Goal: Communication & Community: Participate in discussion

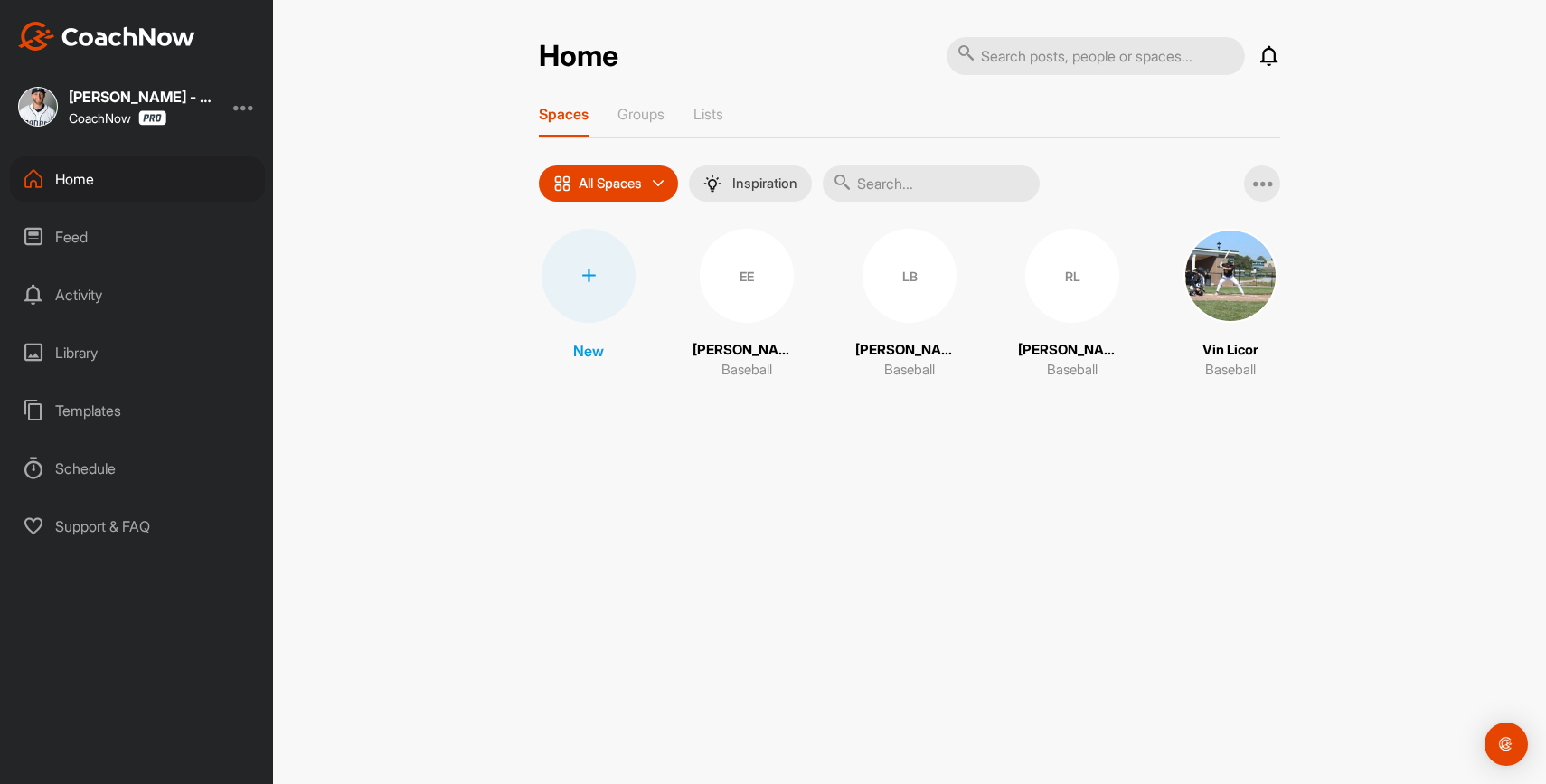
click at [1278, 62] on icon at bounding box center [1269, 55] width 22 height 22
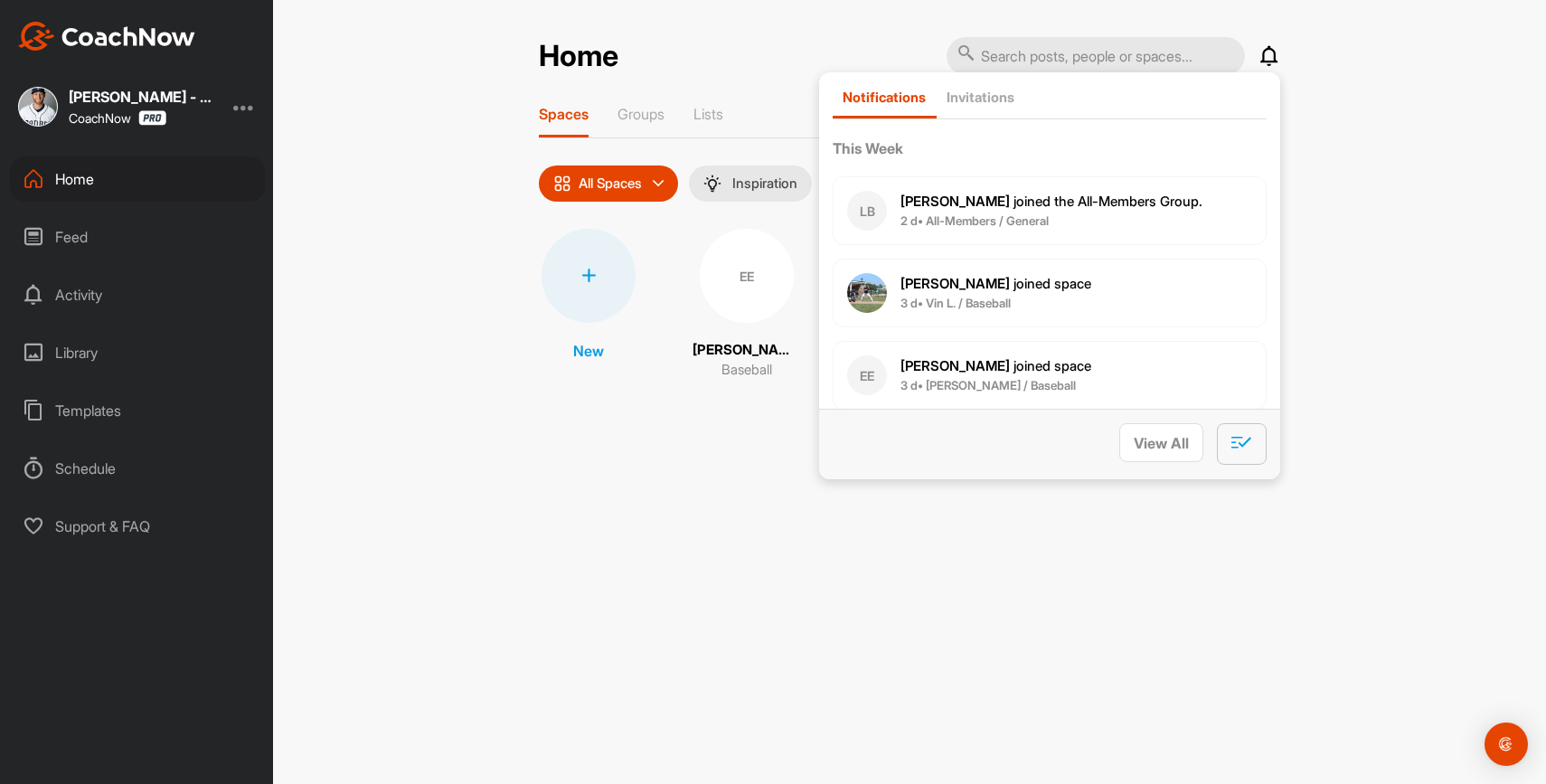
click at [1240, 432] on icon "button" at bounding box center [1241, 442] width 21 height 20
click at [1265, 66] on icon at bounding box center [1269, 55] width 22 height 22
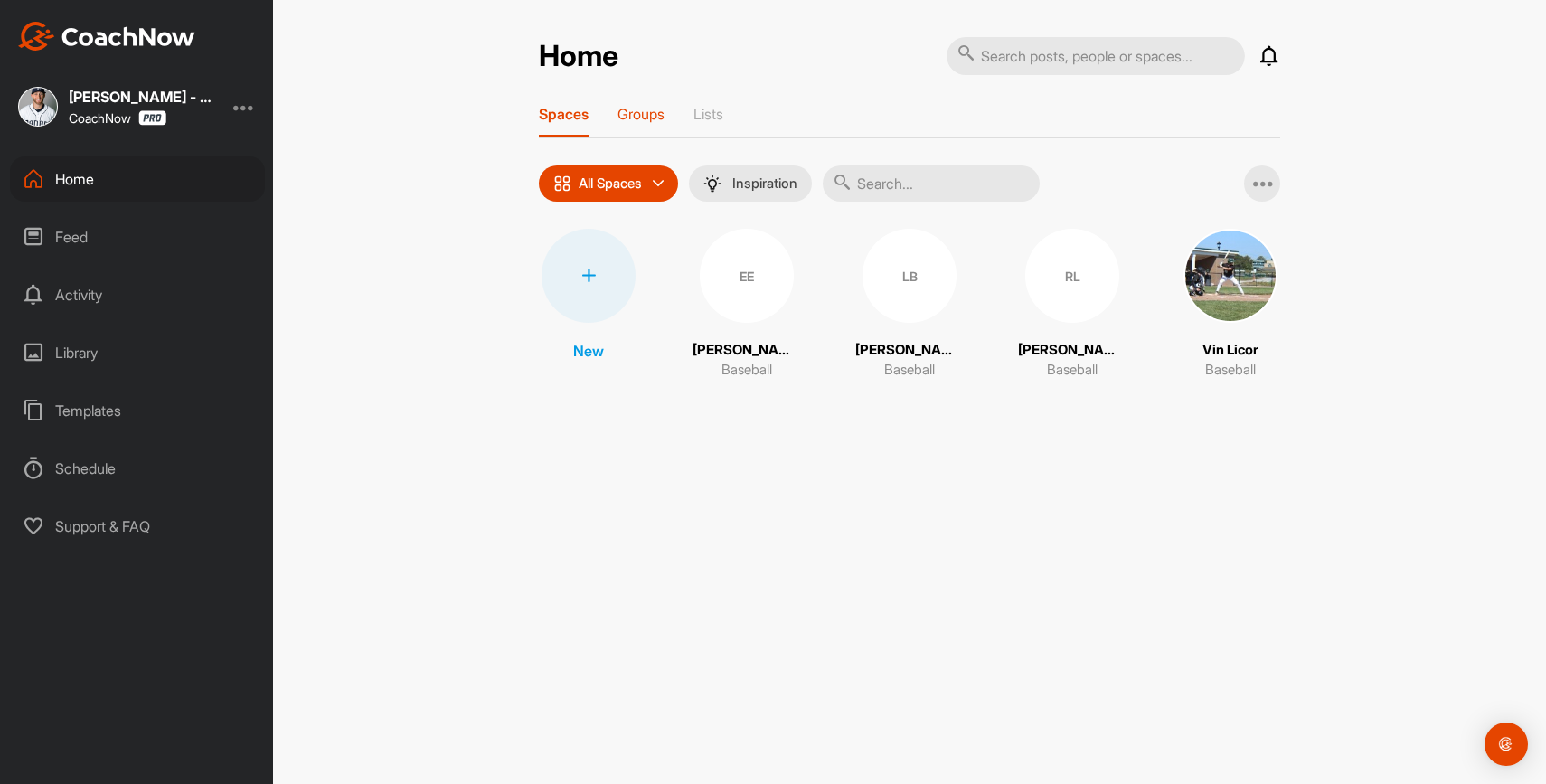
click at [645, 105] on p "Groups" at bounding box center [641, 114] width 47 height 18
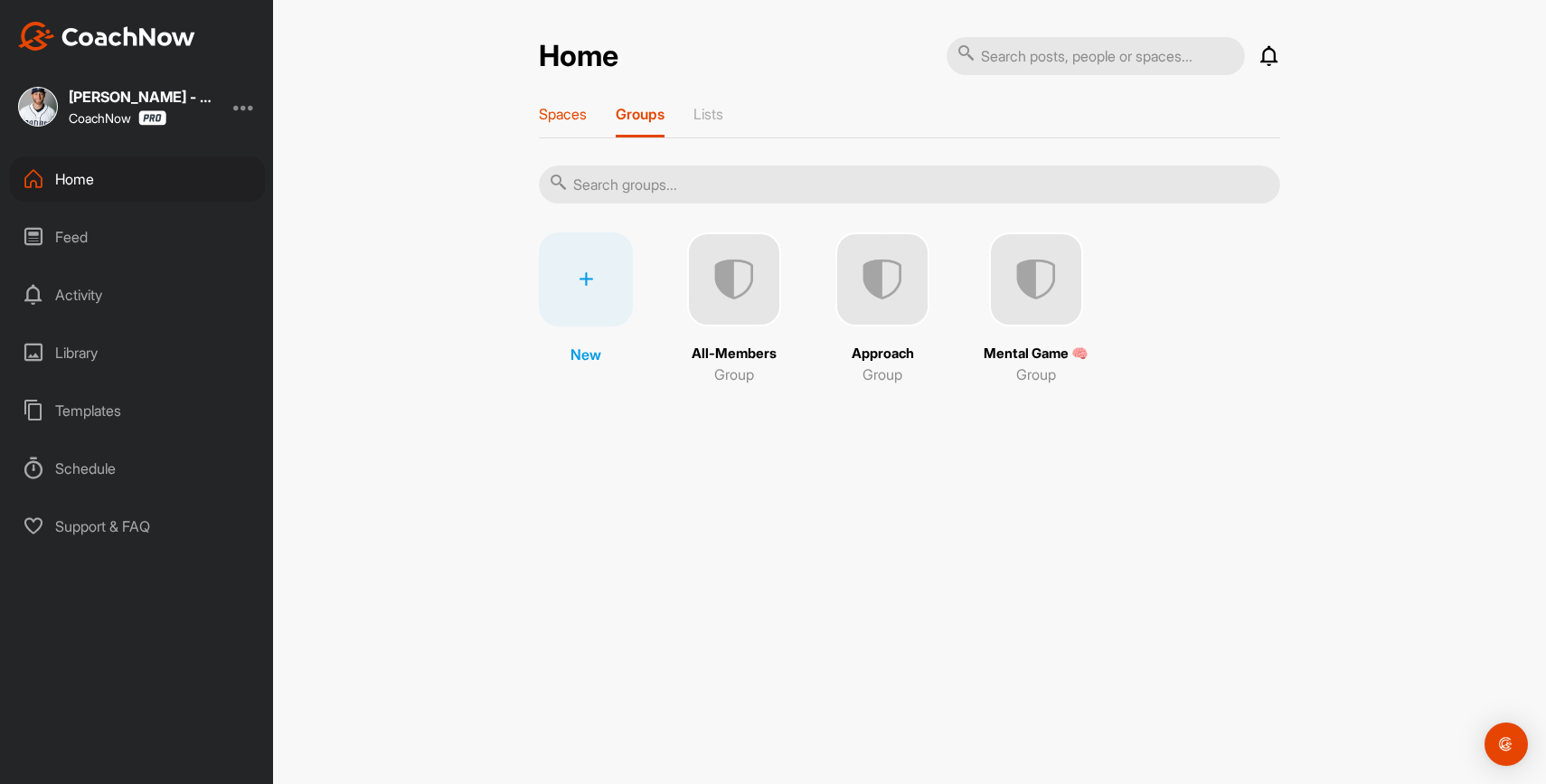
click at [578, 119] on p "Spaces" at bounding box center [562, 114] width 48 height 18
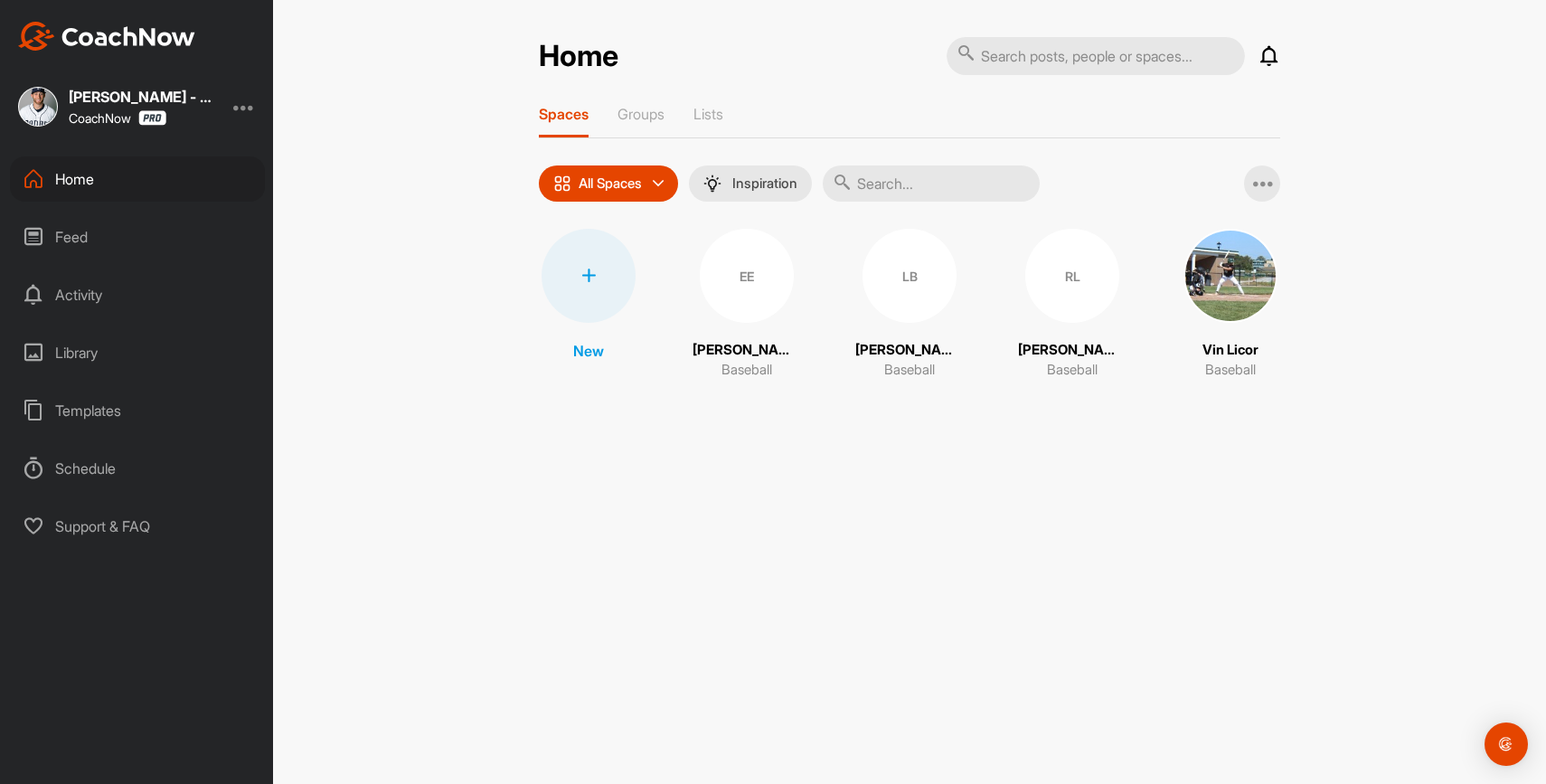
click at [696, 129] on div "Spaces Groups Lists" at bounding box center [909, 122] width 741 height 34
click at [632, 109] on p "Groups" at bounding box center [641, 114] width 47 height 18
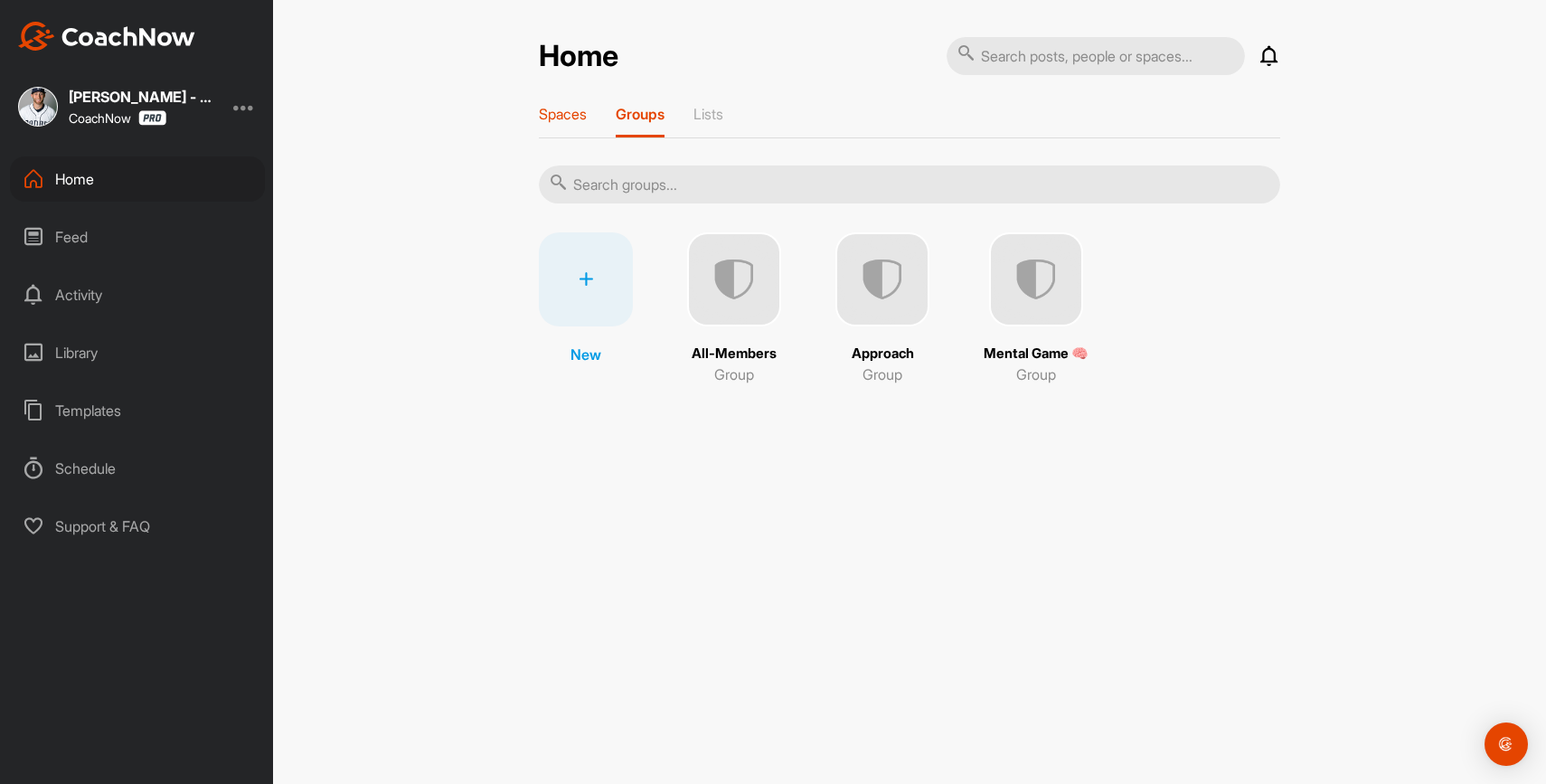
click at [575, 126] on div "Spaces" at bounding box center [562, 121] width 48 height 33
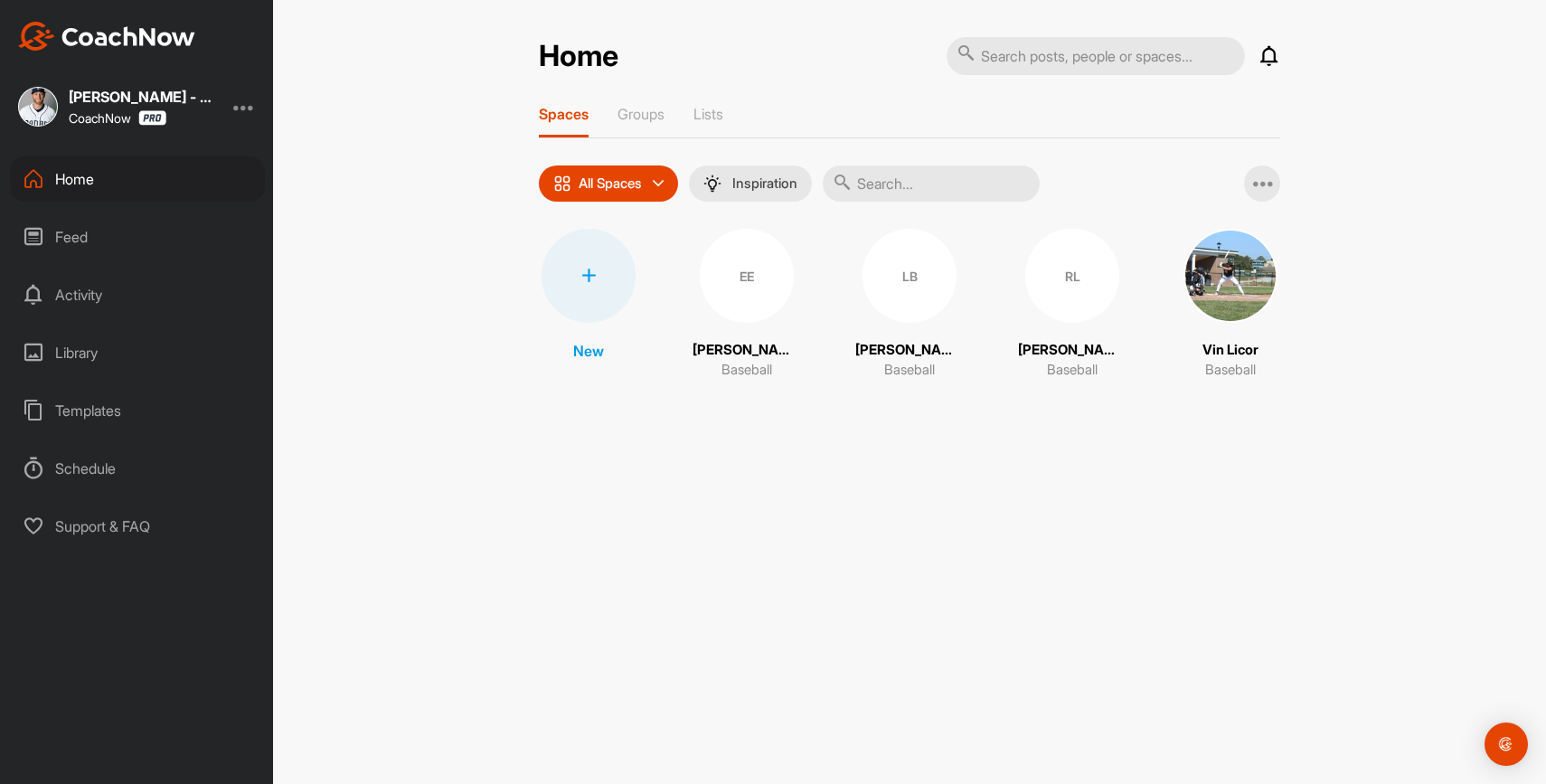
click at [86, 462] on div "Schedule" at bounding box center [137, 468] width 255 height 45
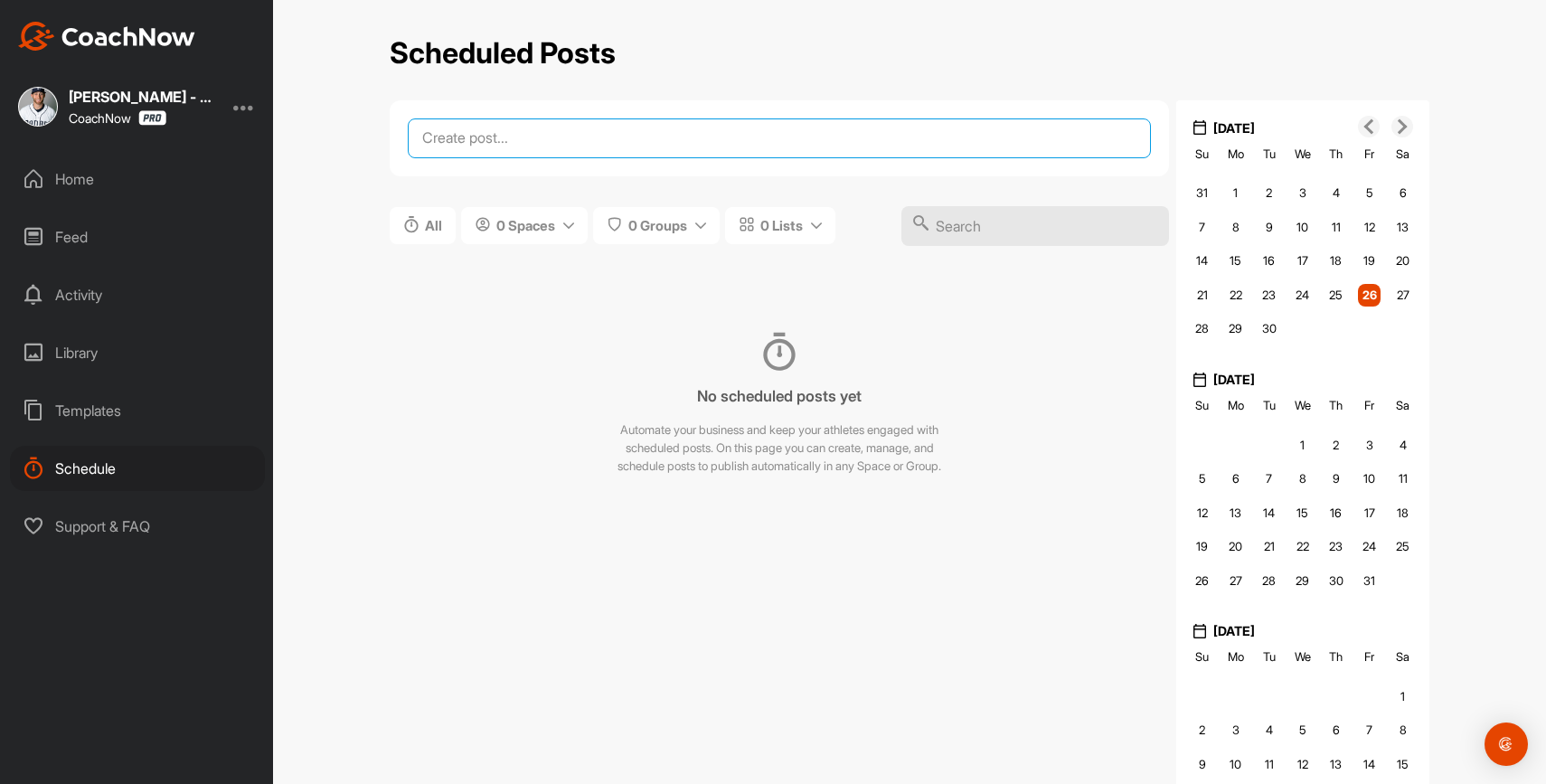
click at [553, 136] on textarea at bounding box center [780, 138] width 743 height 39
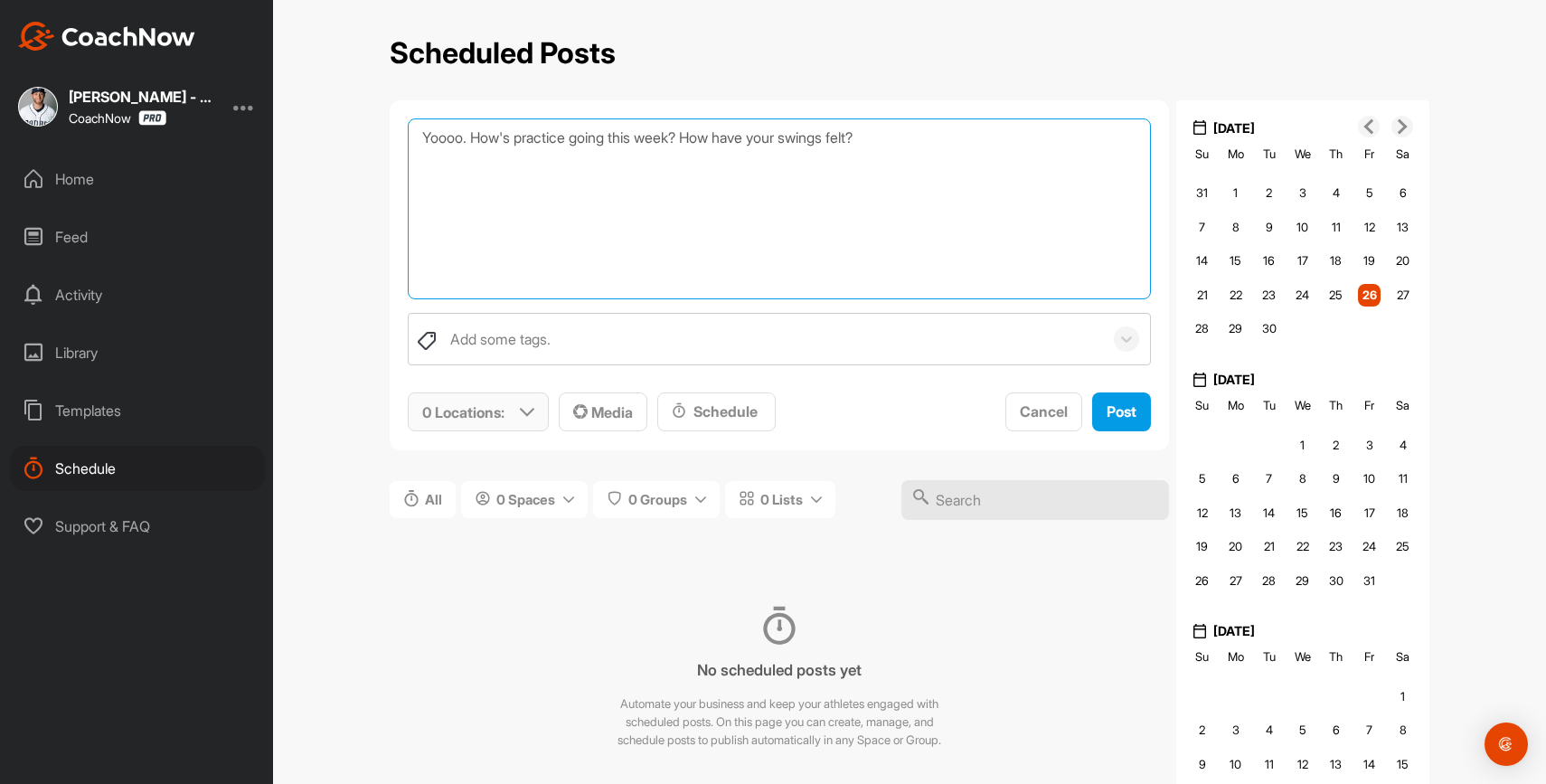
type textarea "Yoooo. How's practice going this week? How have your swings felt?"
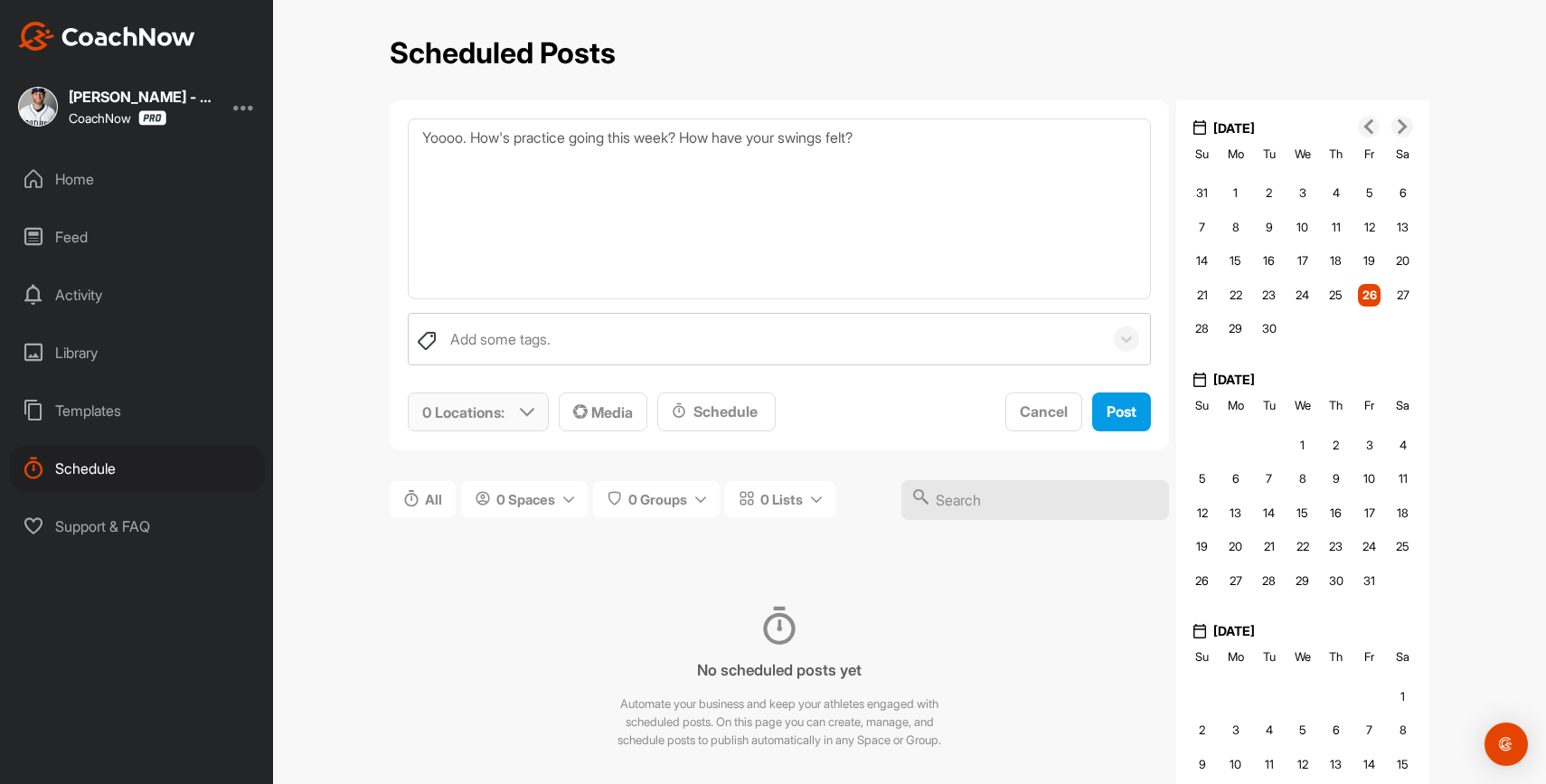
click at [522, 403] on div "0 Locations :" at bounding box center [479, 411] width 139 height 37
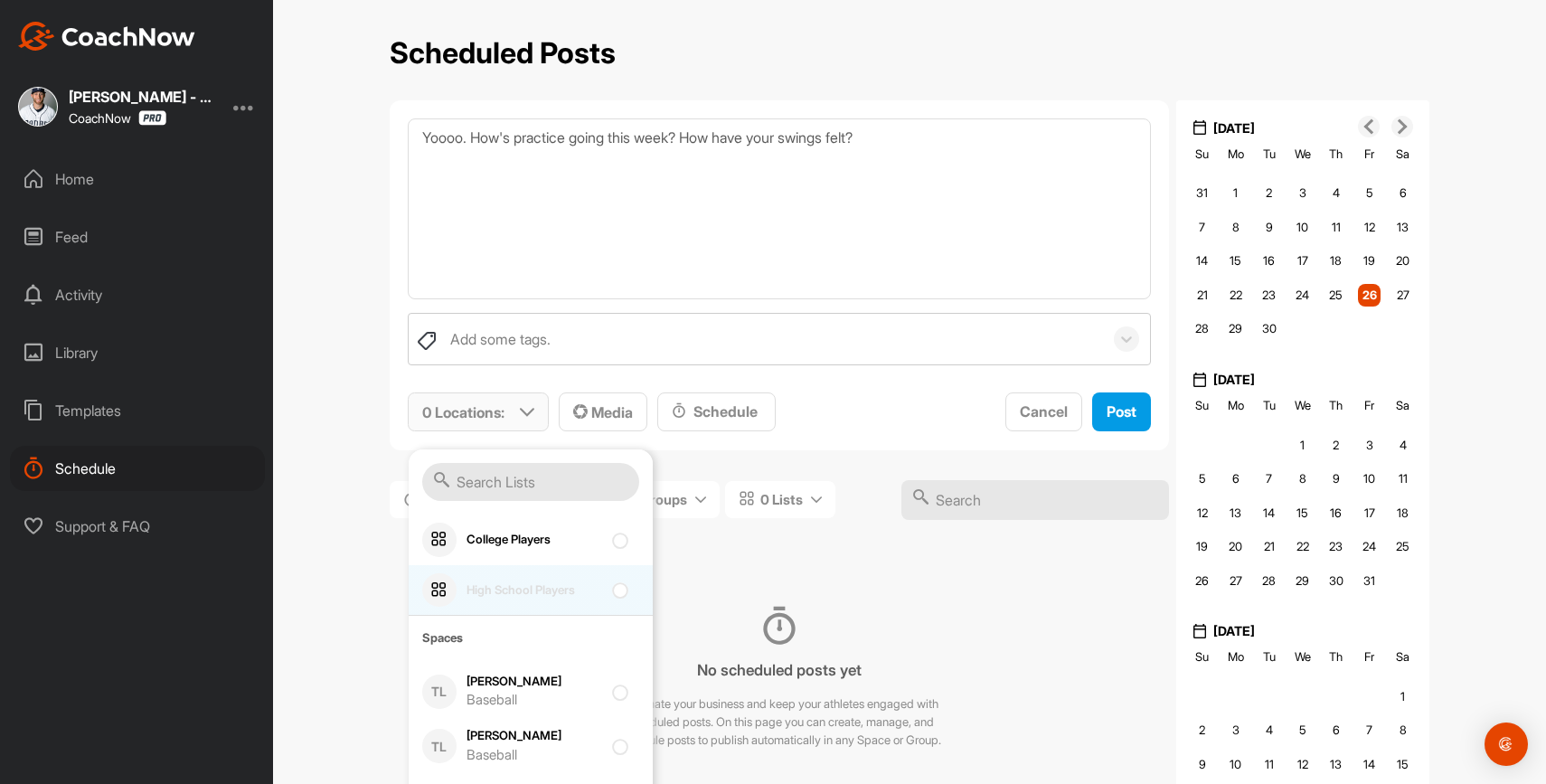
scroll to position [243, 0]
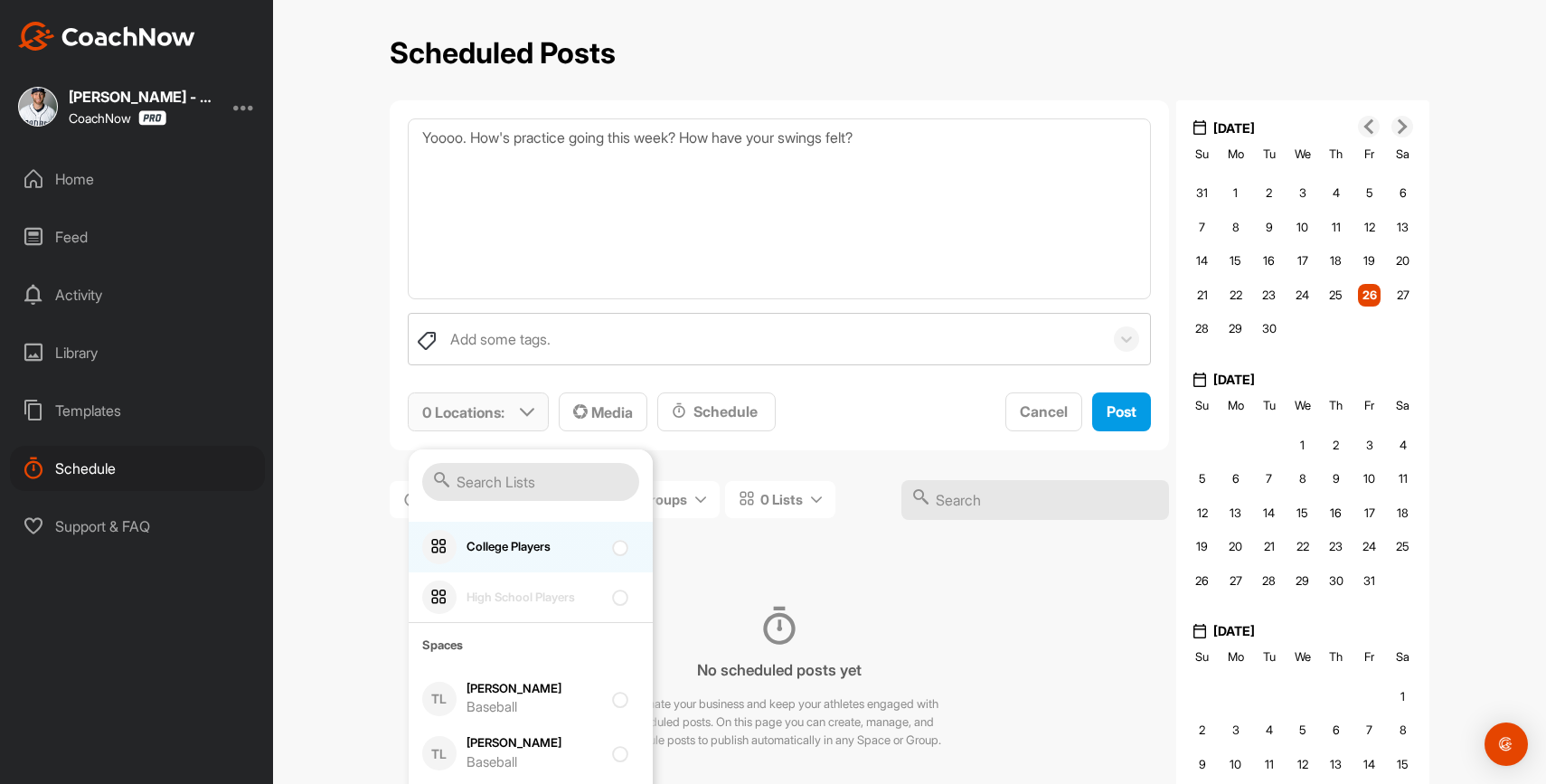
click at [620, 551] on div at bounding box center [624, 546] width 24 height 22
checkbox input "true"
click at [700, 547] on div "All 0 Spaces 0 Groups 0 Lists" at bounding box center [779, 508] width 780 height 88
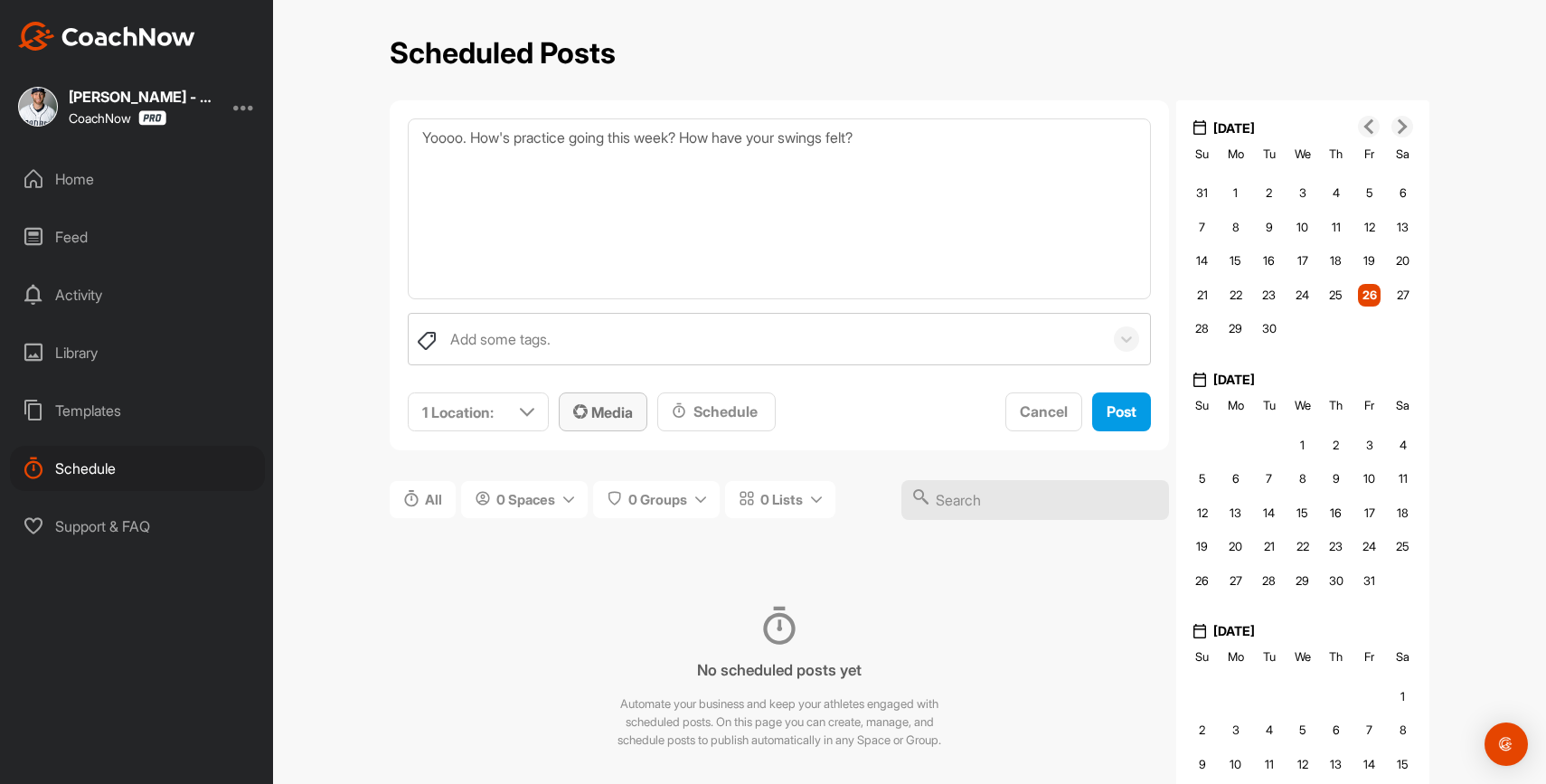
click at [612, 423] on button "Media" at bounding box center [603, 411] width 88 height 39
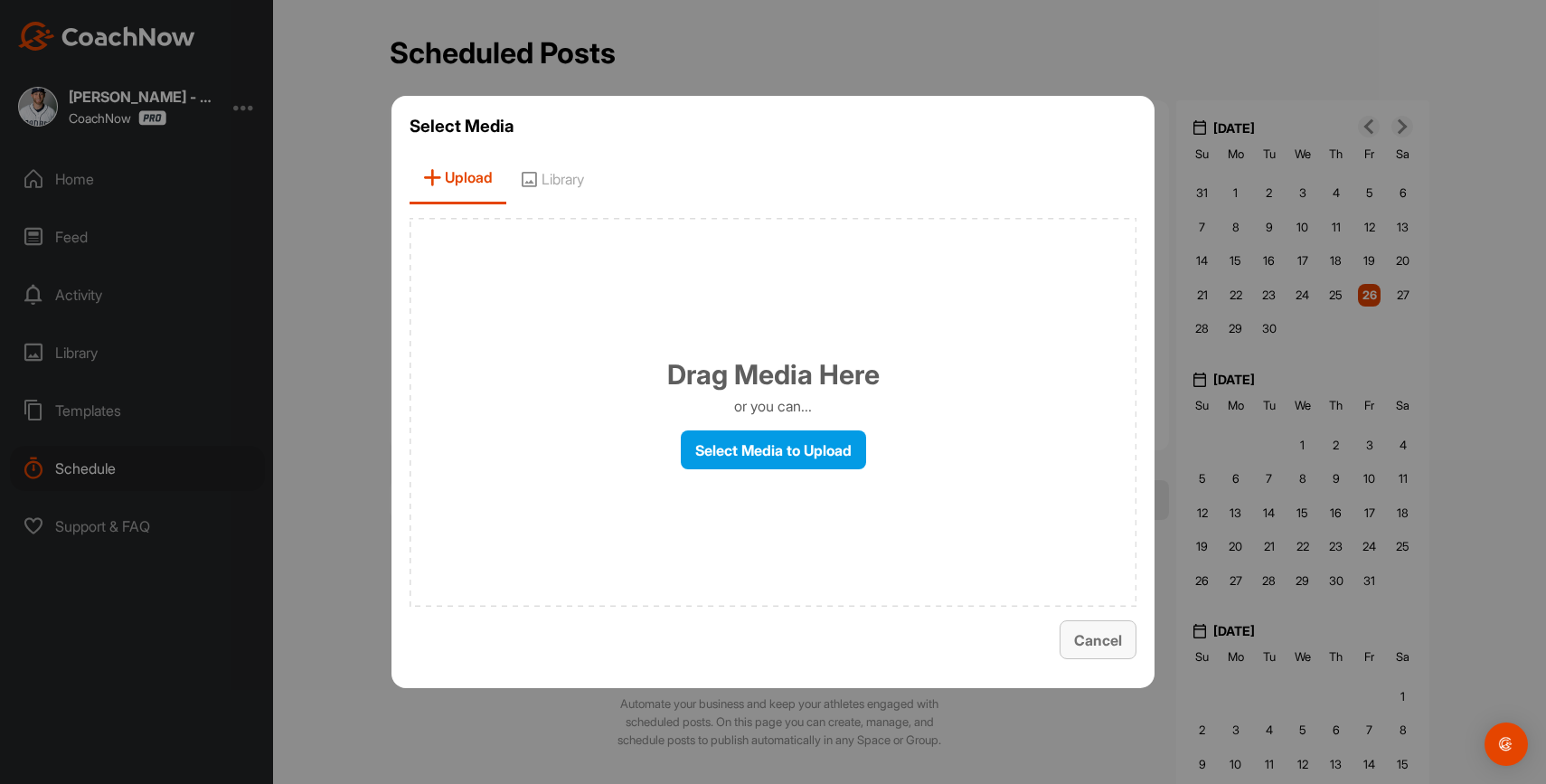
click at [1090, 633] on span "Cancel" at bounding box center [1097, 639] width 48 height 18
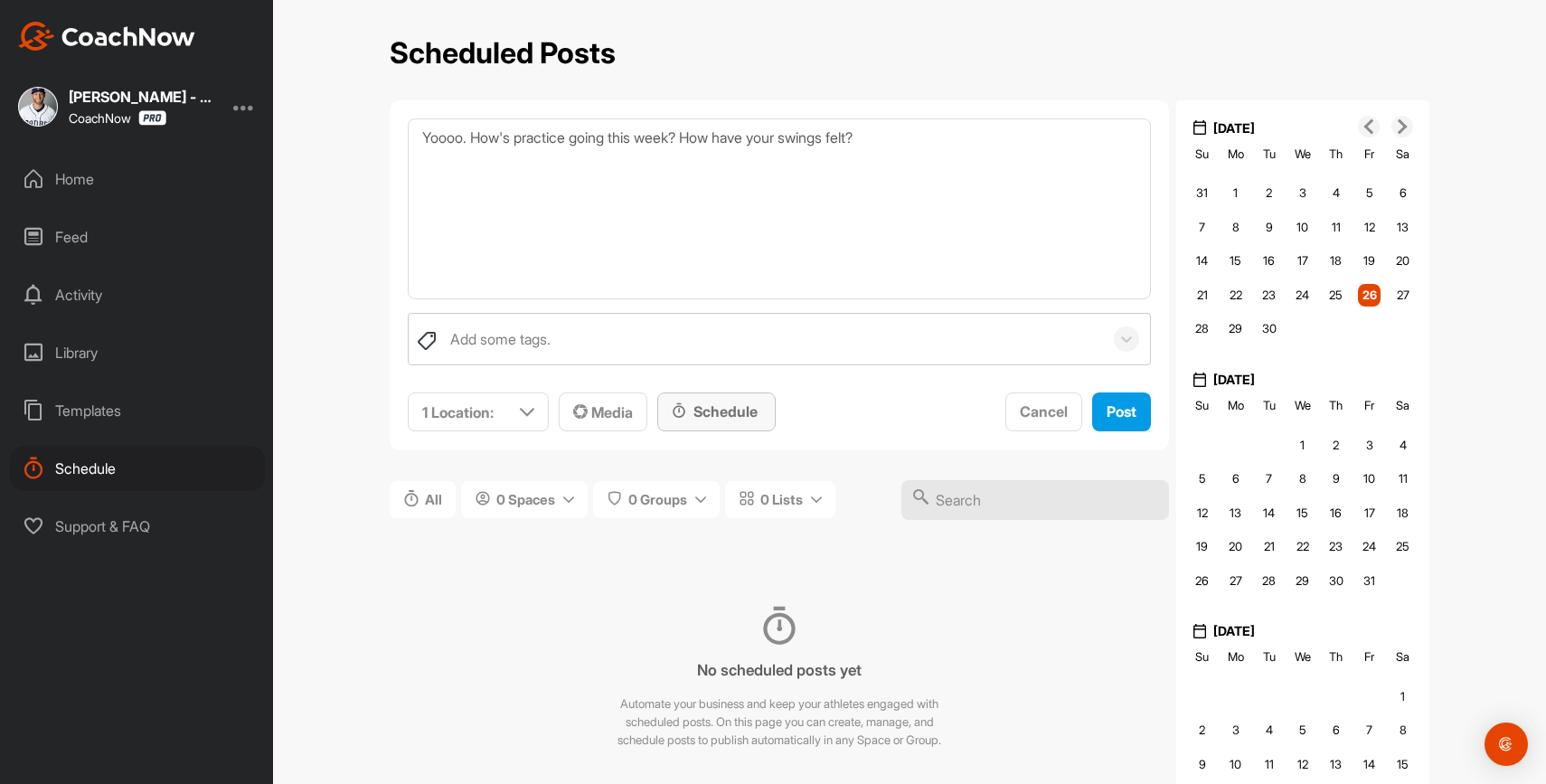
click at [751, 419] on div "Schedule" at bounding box center [716, 411] width 89 height 22
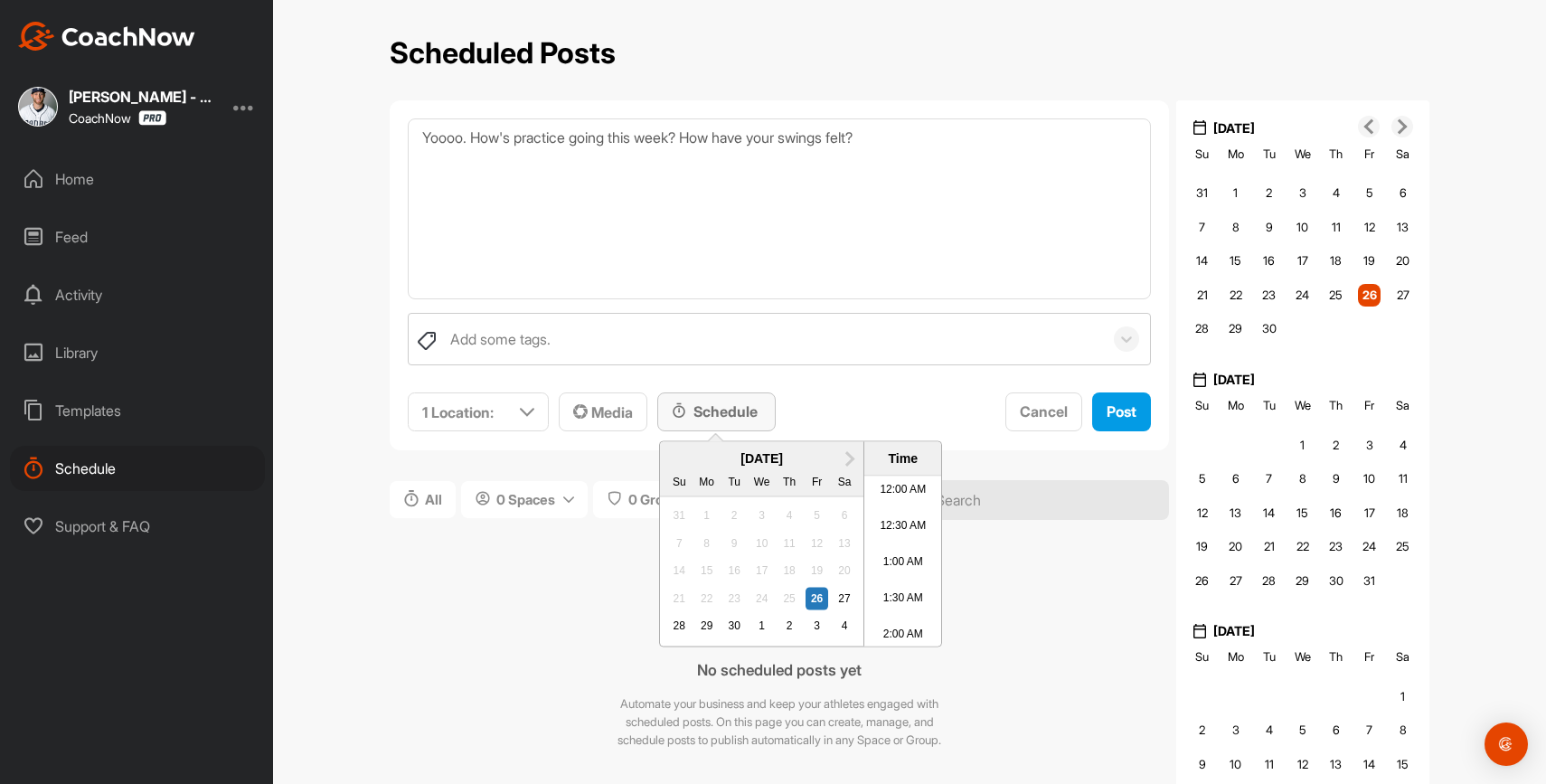
scroll to position [584, 0]
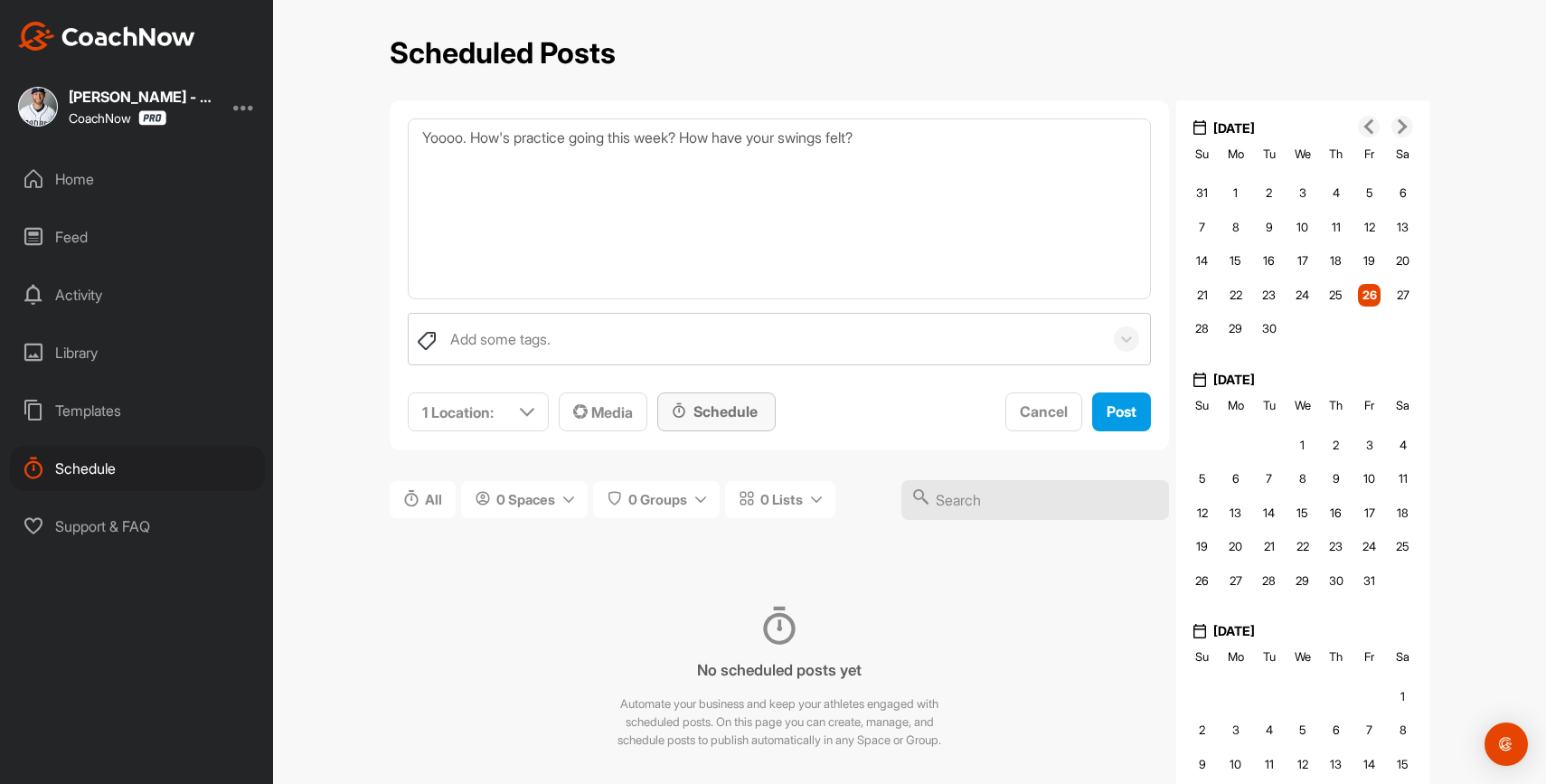
click at [751, 419] on div "Schedule" at bounding box center [716, 411] width 89 height 22
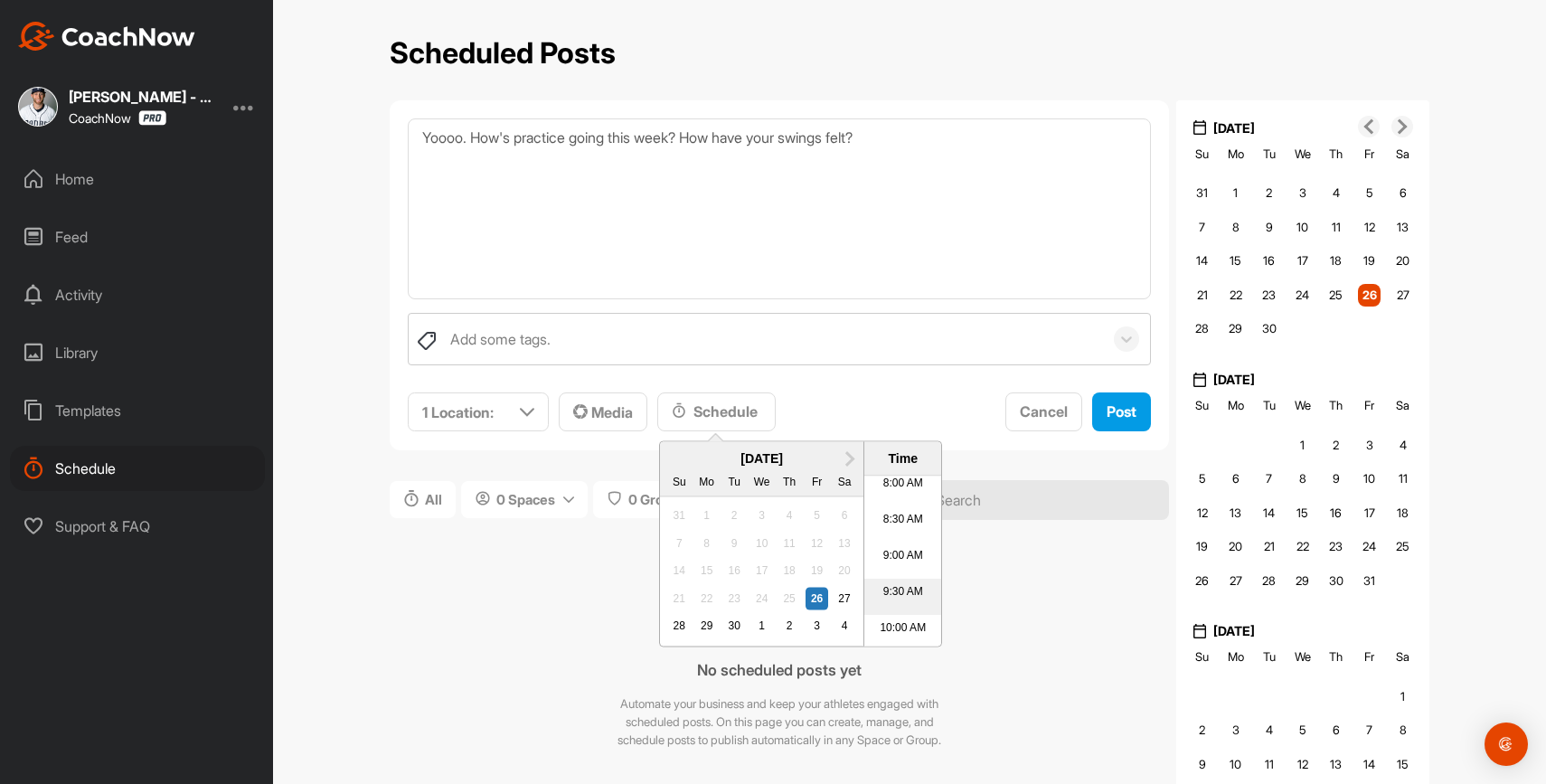
click at [896, 589] on li "9:30 AM" at bounding box center [903, 597] width 77 height 36
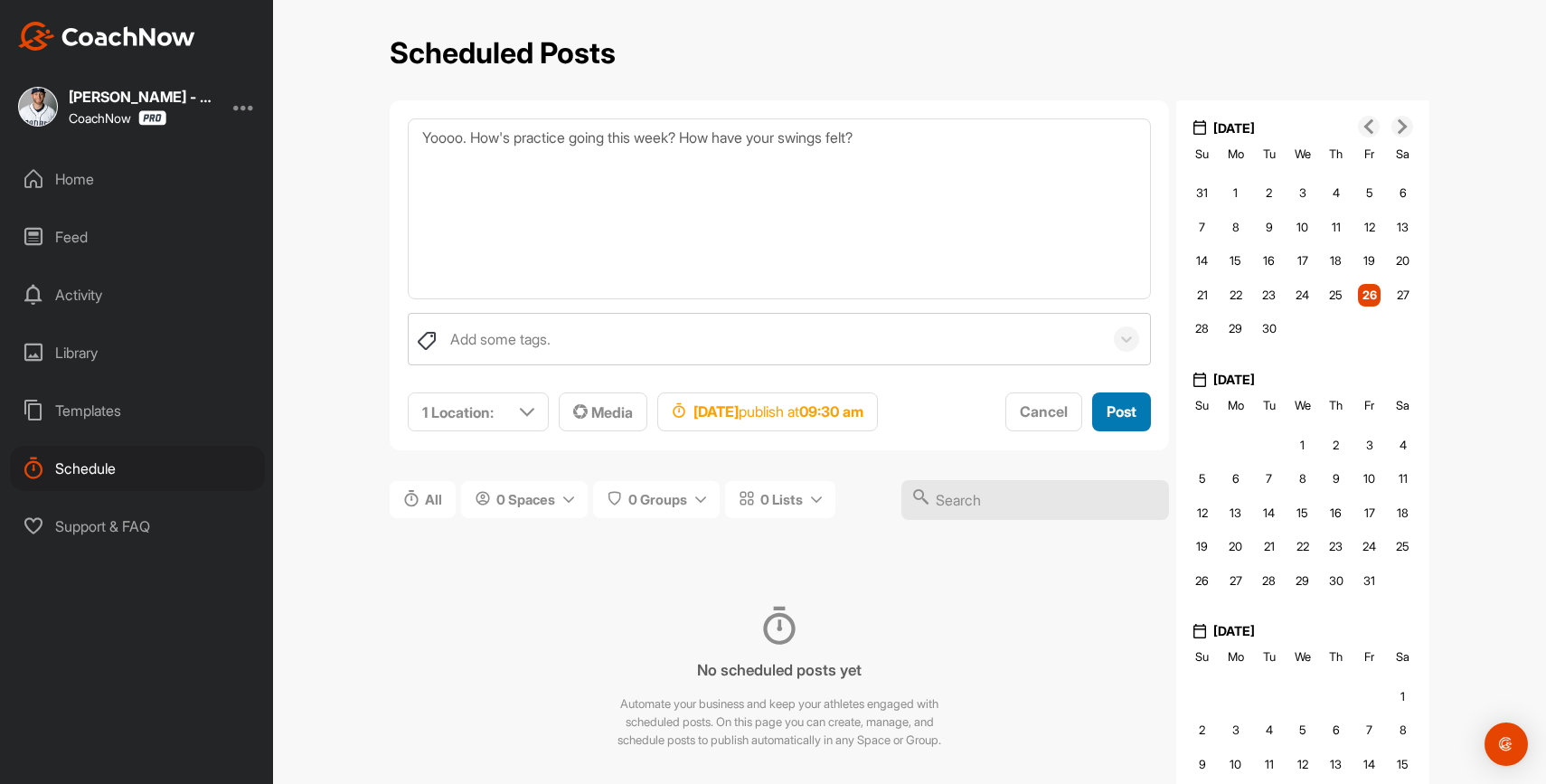
click at [1134, 410] on span "Post" at bounding box center [1122, 411] width 30 height 18
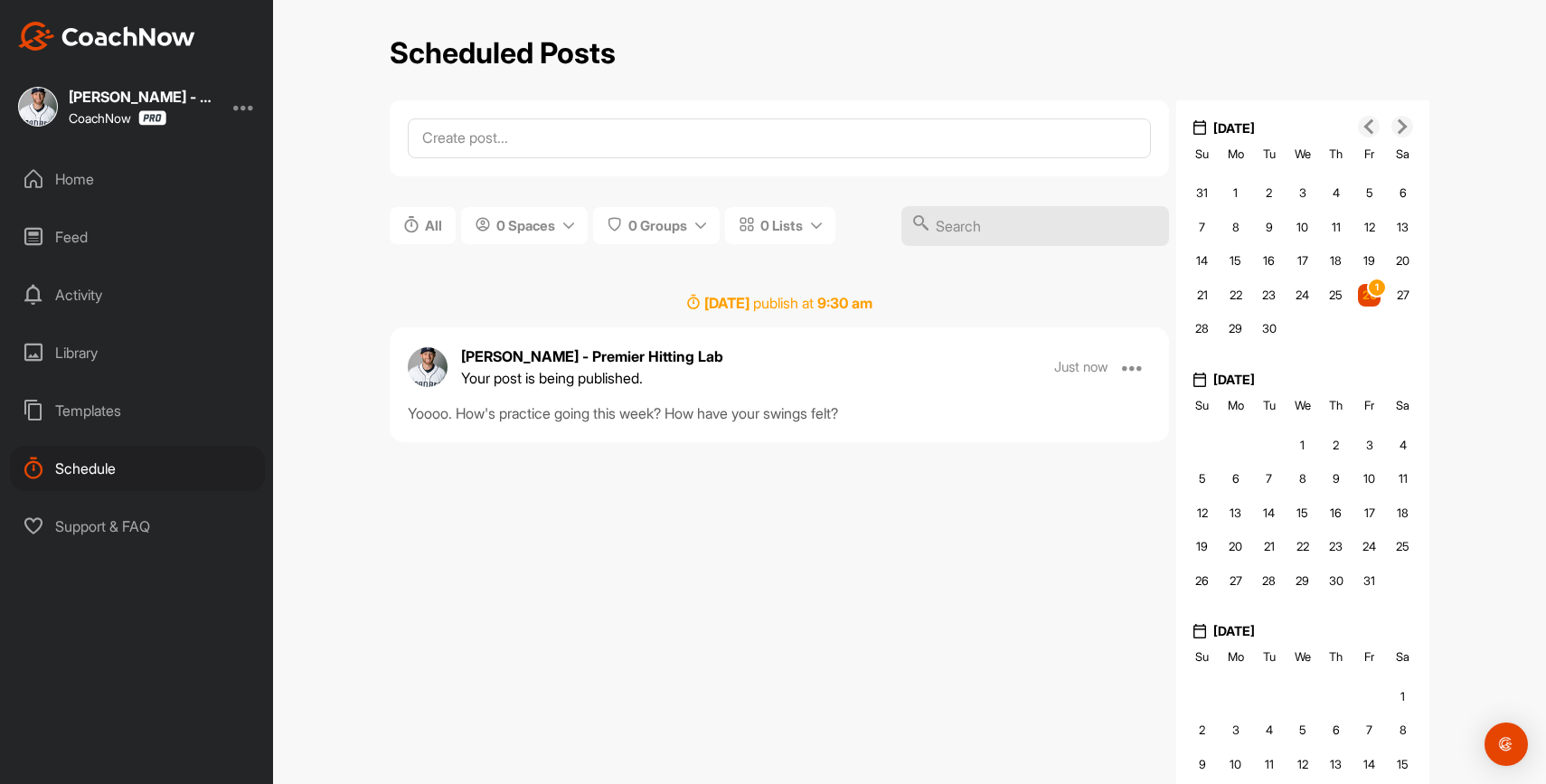
click at [89, 179] on div "Home" at bounding box center [137, 179] width 255 height 45
